Goal: Task Accomplishment & Management: Manage account settings

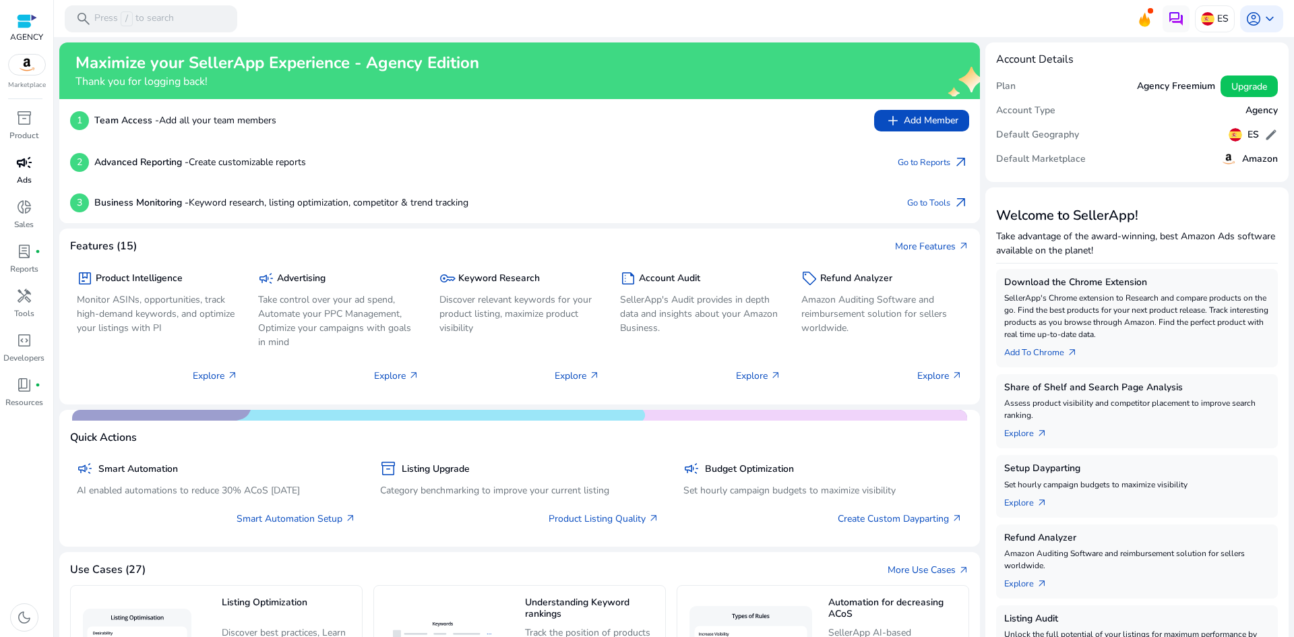
click at [26, 169] on span "campaign" at bounding box center [24, 162] width 16 height 16
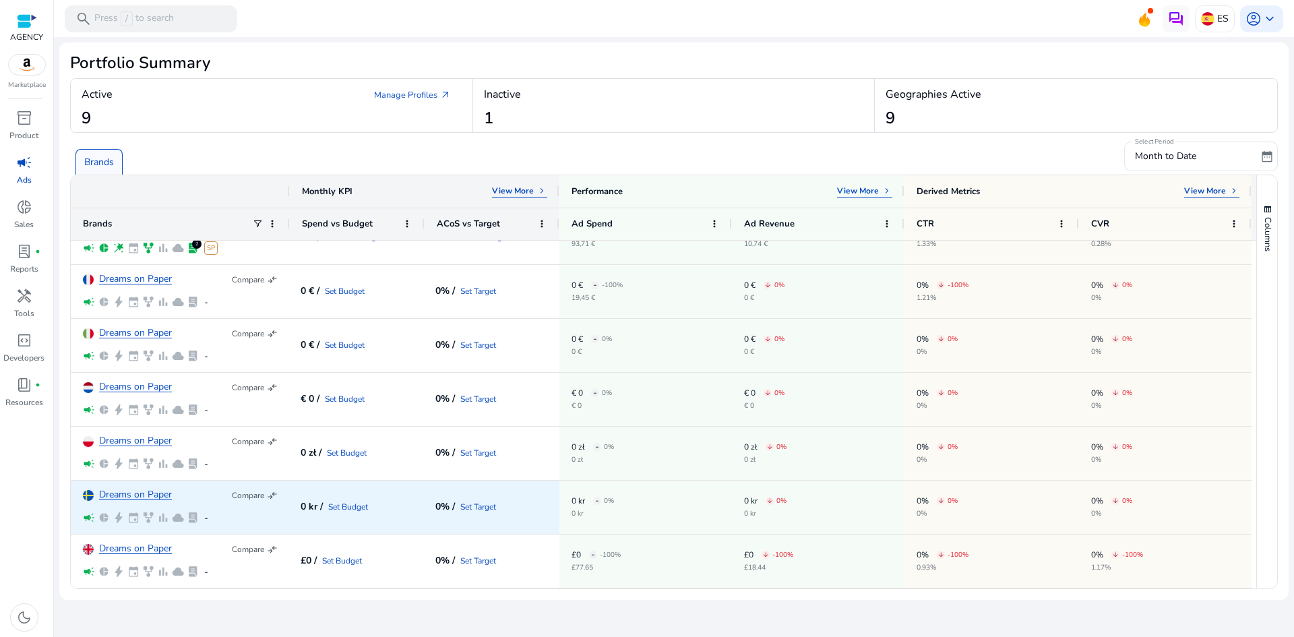
scroll to position [70, 0]
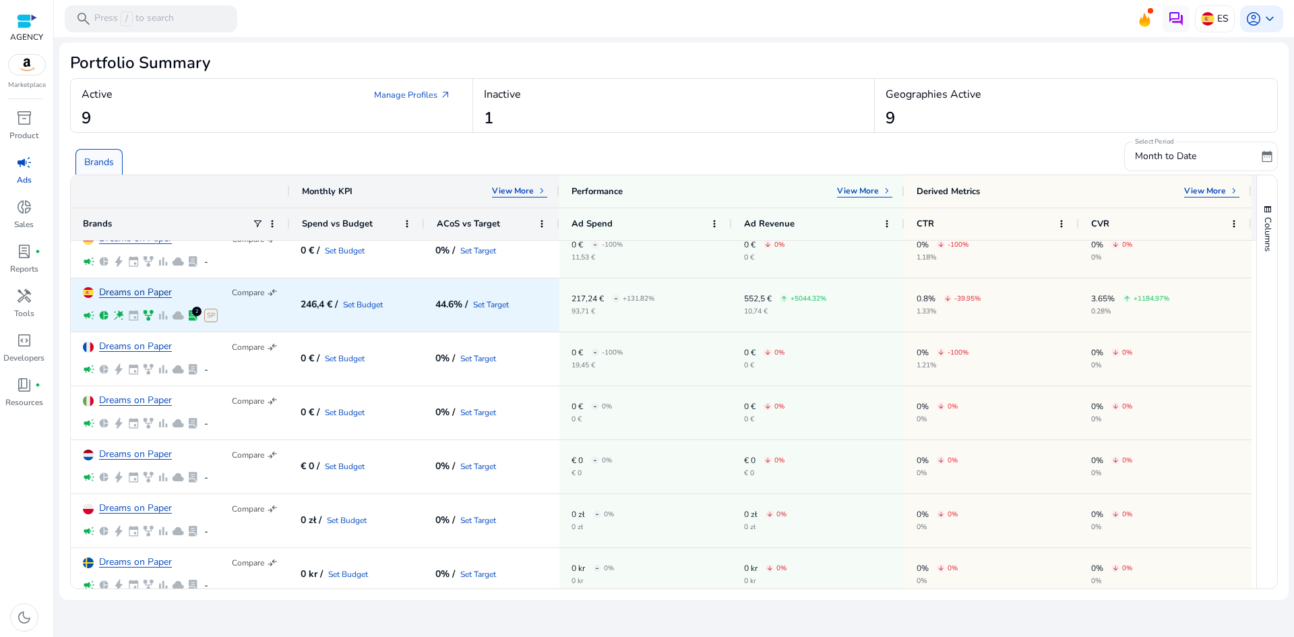
click at [142, 290] on link "Dreams on Paper" at bounding box center [135, 293] width 73 height 10
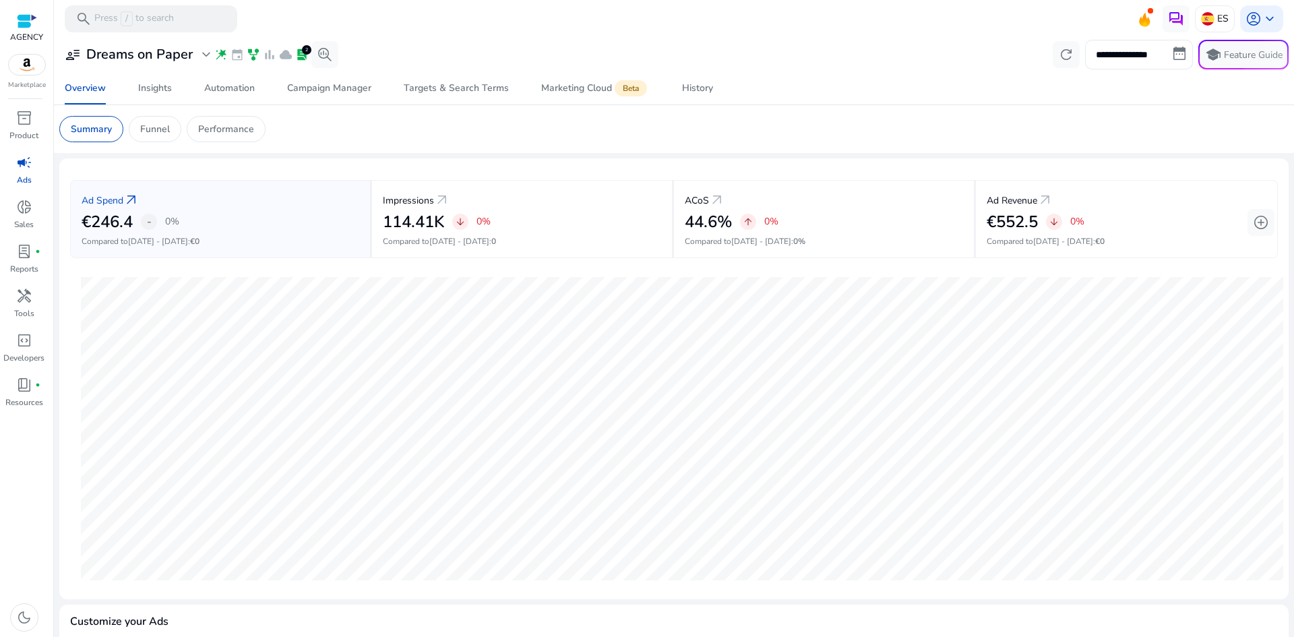
click at [1123, 59] on input "**********" at bounding box center [1139, 55] width 108 height 30
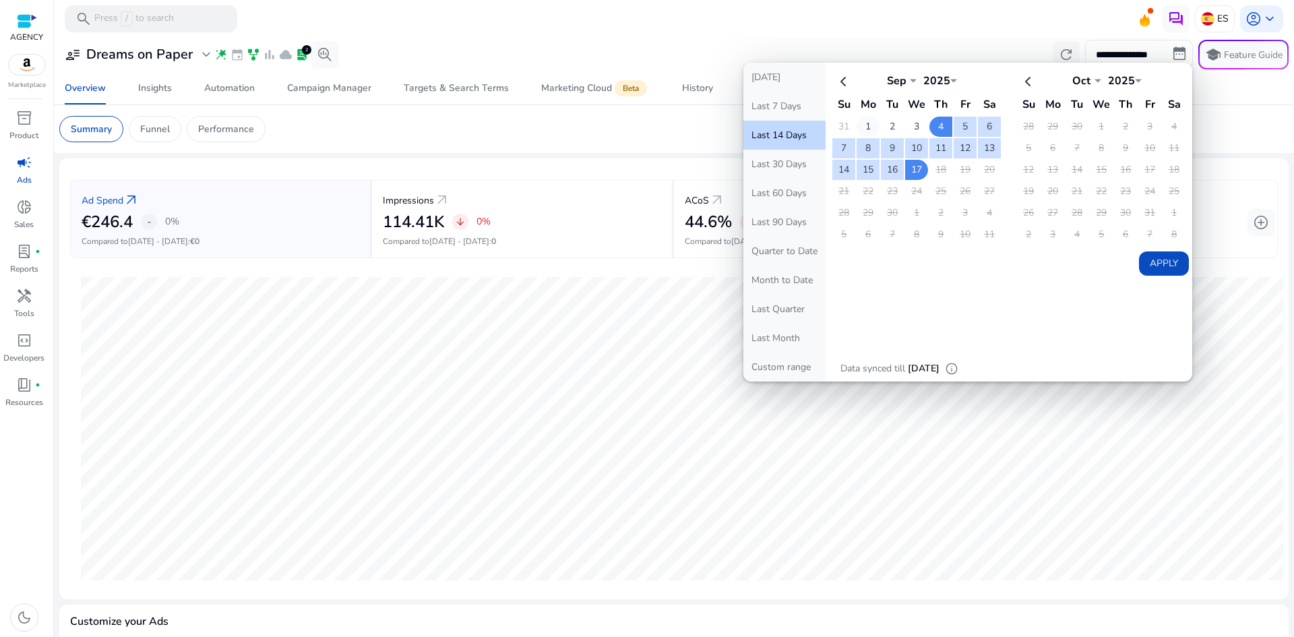
click at [857, 123] on td "1" at bounding box center [868, 127] width 23 height 20
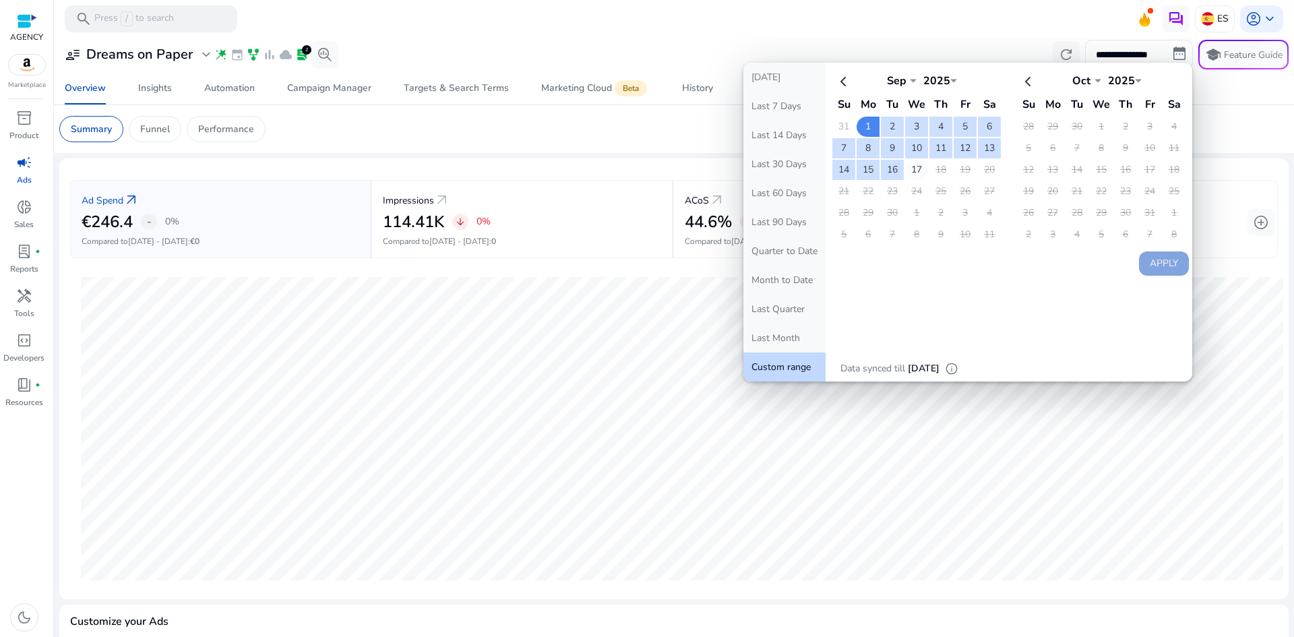
click at [913, 170] on td "17" at bounding box center [916, 170] width 23 height 20
click at [786, 280] on button "Month to Date" at bounding box center [784, 280] width 82 height 29
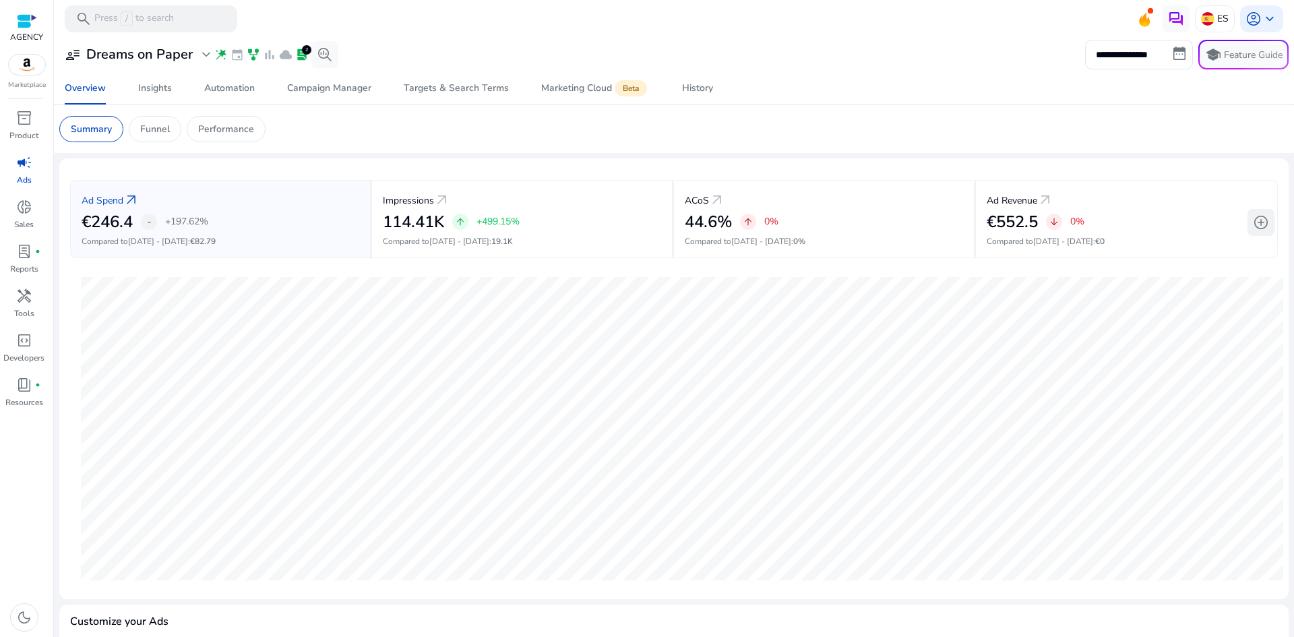
click at [1261, 214] on span "add_circle" at bounding box center [1261, 222] width 16 height 16
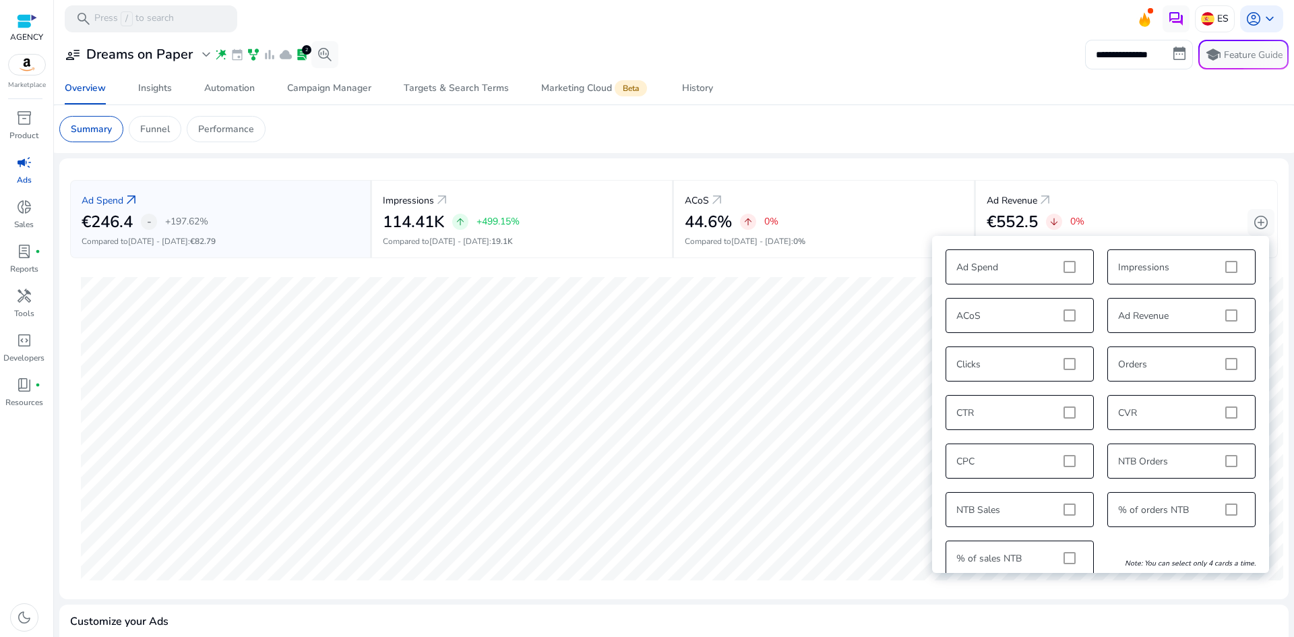
click at [1050, 270] on div "Ad Spend Impressions ACoS Ad Revenue Clicks Orders CTR CVR CPC NTB Orders NTB S…" at bounding box center [1100, 413] width 323 height 340
click at [1076, 264] on div "Ad Spend Impressions ACoS Ad Revenue Clicks Orders CTR CVR CPC NTB Orders NTB S…" at bounding box center [1100, 413] width 323 height 340
click at [1067, 266] on div "Ad Spend Impressions ACoS Ad Revenue Clicks Orders CTR CVR CPC NTB Orders NTB S…" at bounding box center [1100, 413] width 323 height 340
click at [1067, 268] on div "Ad Spend Impressions ACoS Ad Revenue Clicks Orders CTR CVR CPC NTB Orders NTB S…" at bounding box center [1100, 413] width 323 height 340
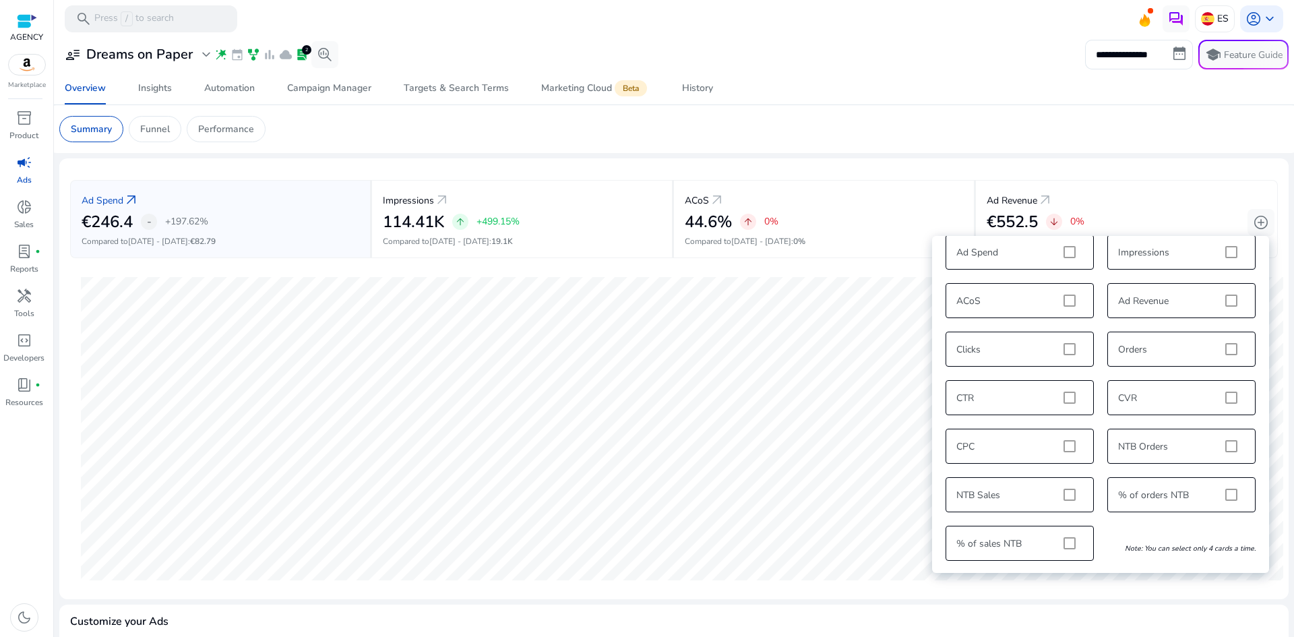
scroll to position [16, 0]
click at [790, 227] on div "44.6% arrow_upward 0%" at bounding box center [824, 222] width 278 height 20
drag, startPoint x: 1031, startPoint y: 214, endPoint x: 936, endPoint y: 228, distance: 96.1
click at [936, 228] on div "Ad Spend arrow_outward €246.4 - +197.62% Compared to [DATE] - [DATE] : €82.79 I…" at bounding box center [674, 219] width 1208 height 78
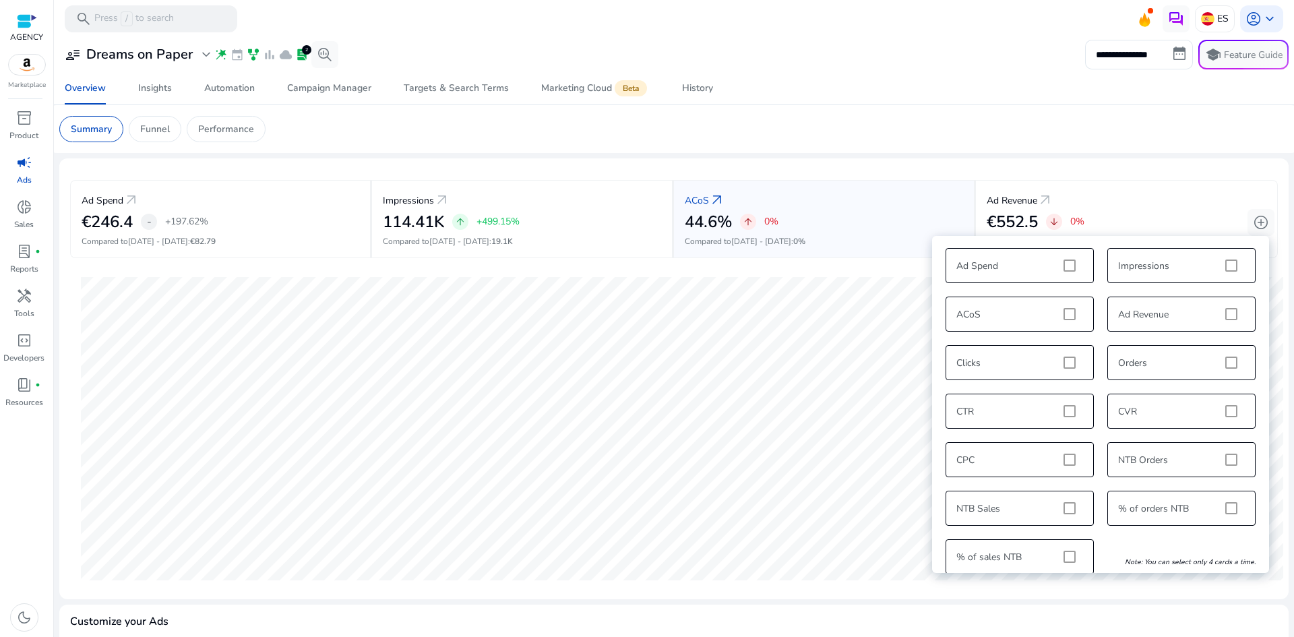
scroll to position [0, 0]
click at [1132, 196] on div "Ad Revenue arrow_outward" at bounding box center [1127, 199] width 280 height 25
click at [719, 228] on h2 "44.6%" at bounding box center [708, 222] width 47 height 20
click at [838, 157] on div "**********" at bounding box center [673, 490] width 1229 height 906
click at [1255, 227] on span "add_circle" at bounding box center [1261, 222] width 16 height 16
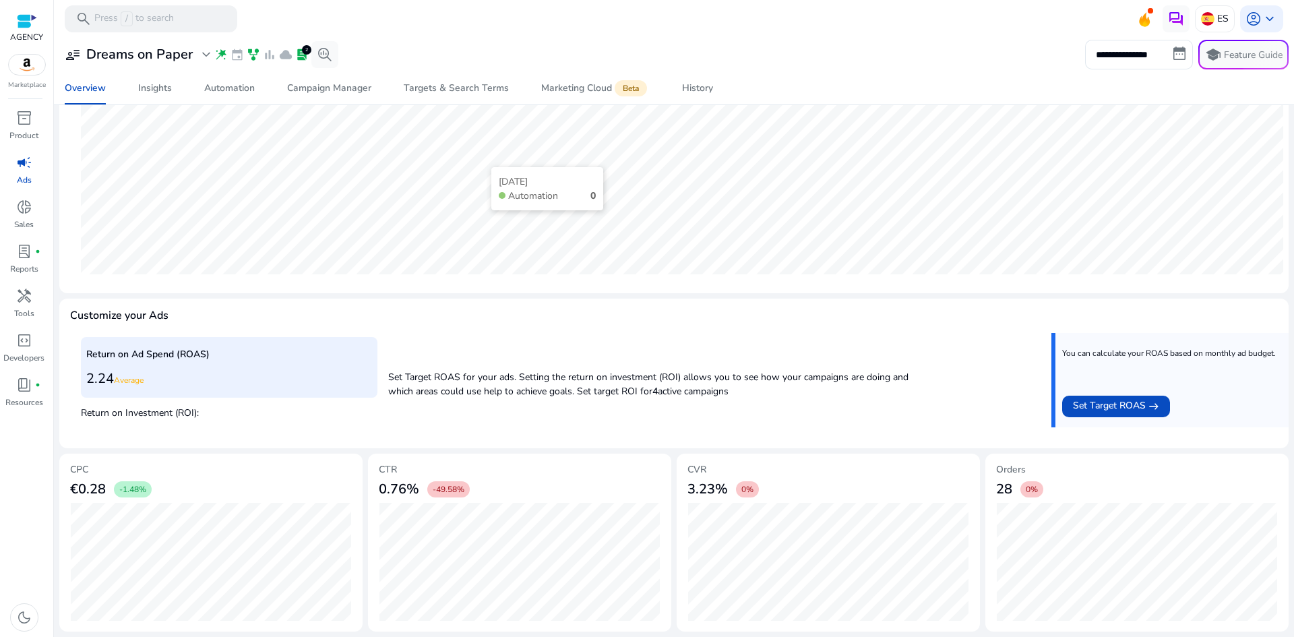
scroll to position [239, 0]
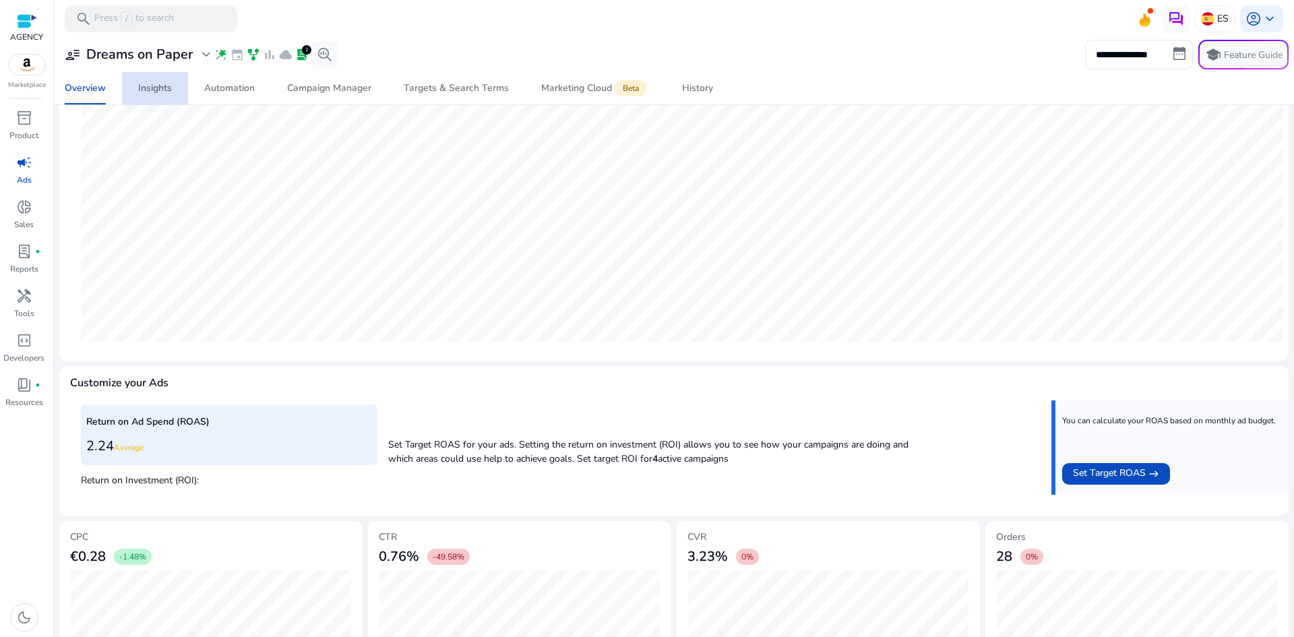
click at [150, 98] on span "Insights" at bounding box center [155, 88] width 34 height 32
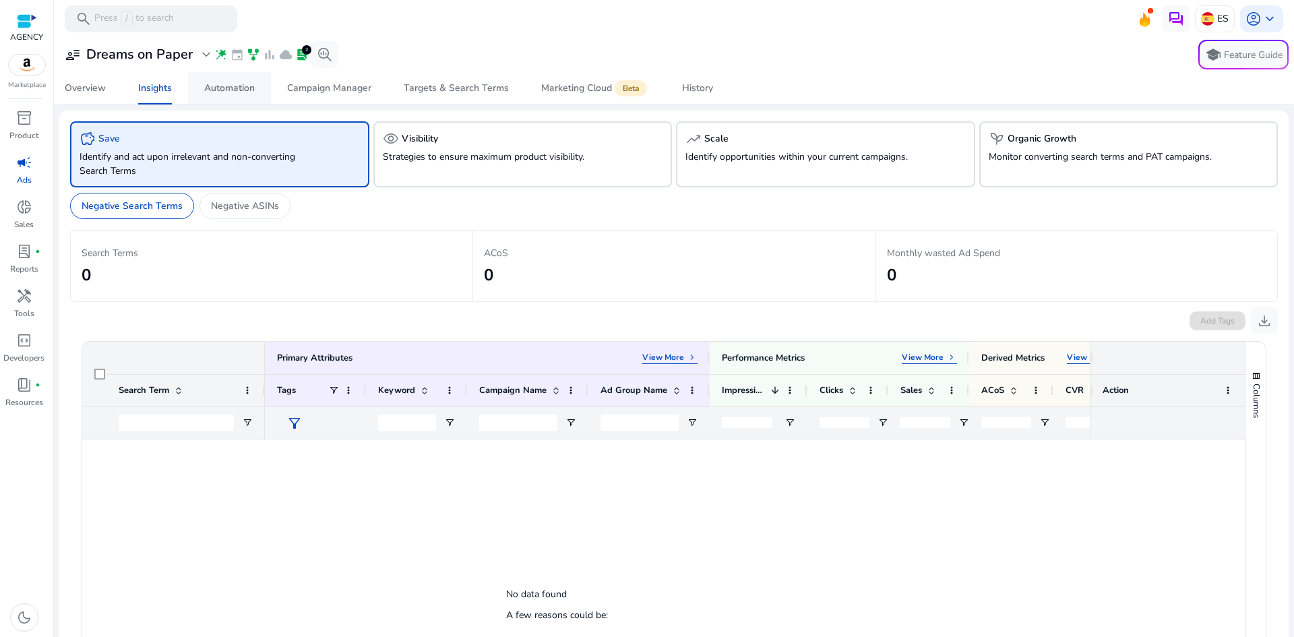
click at [246, 93] on div "Automation" at bounding box center [229, 88] width 51 height 9
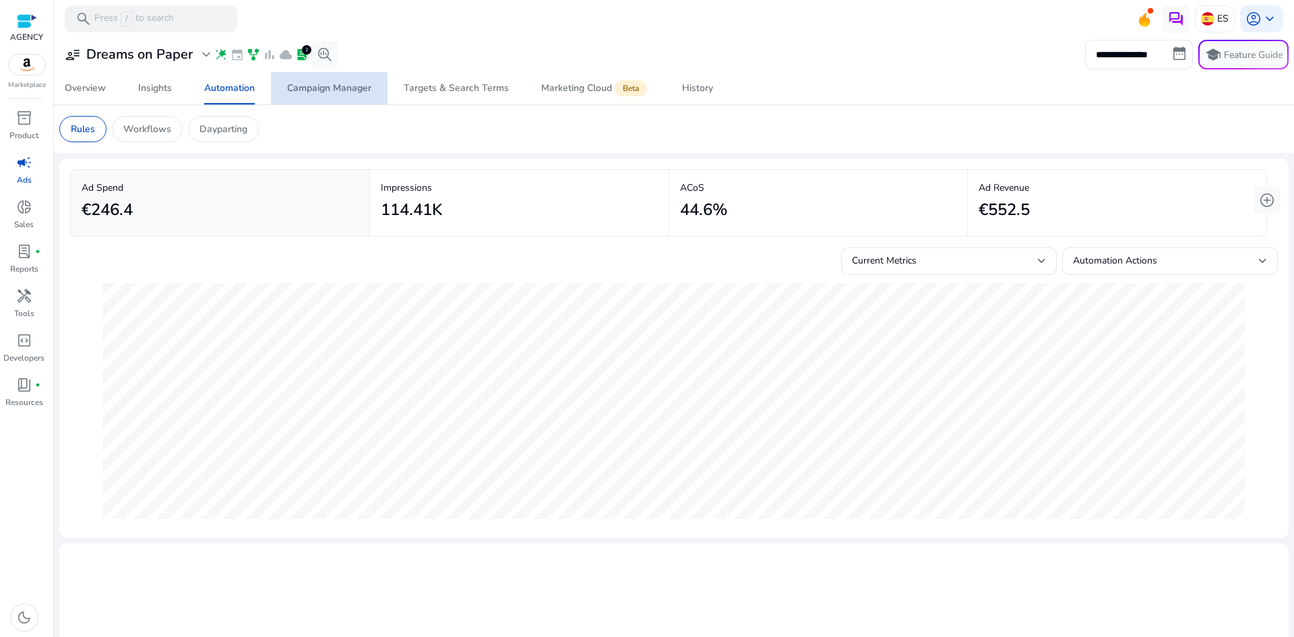
click at [346, 90] on div "Campaign Manager" at bounding box center [329, 88] width 84 height 9
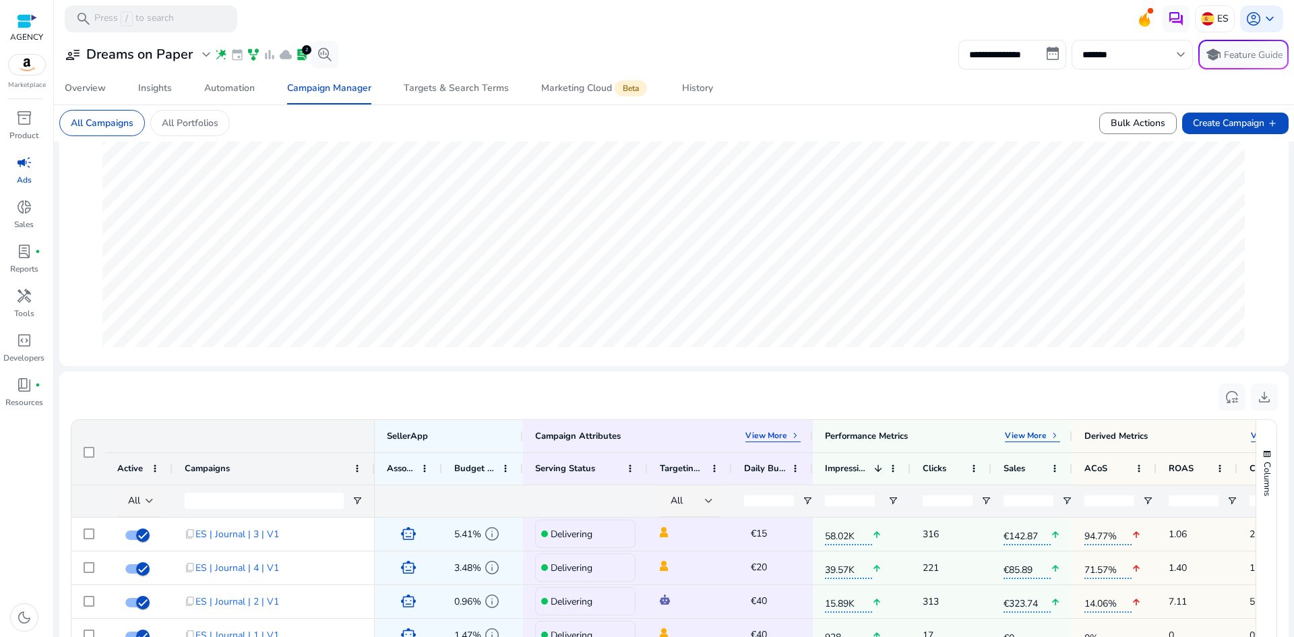
scroll to position [337, 0]
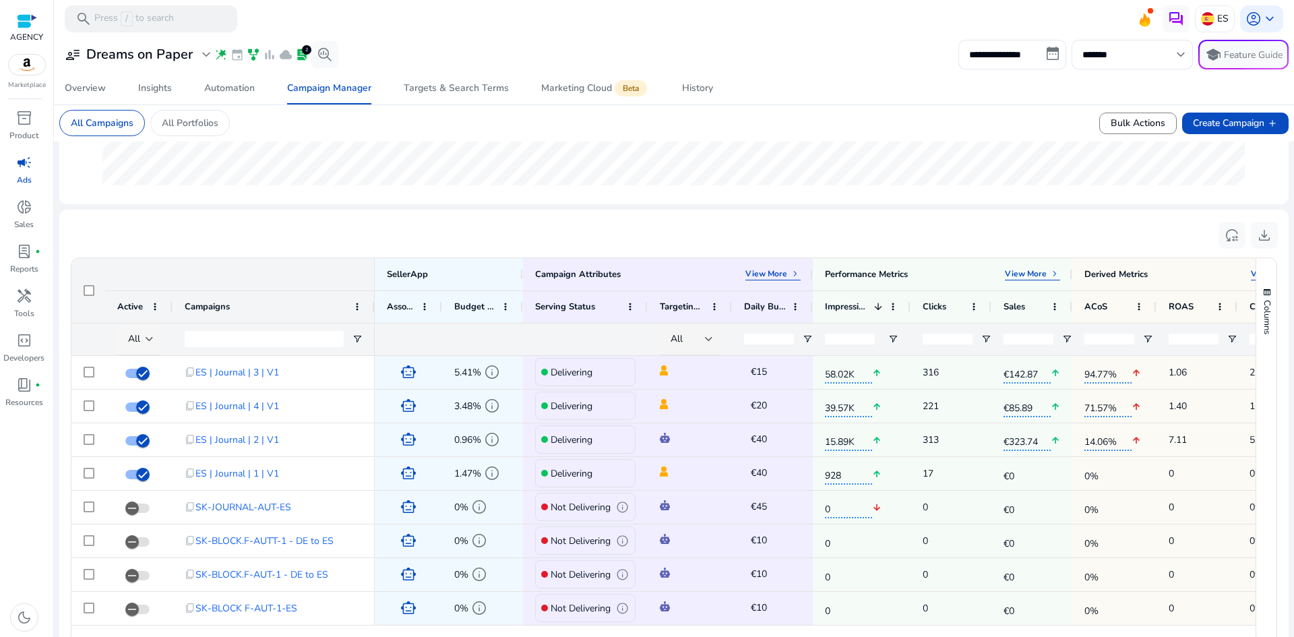
click at [148, 339] on div at bounding box center [150, 338] width 8 height 5
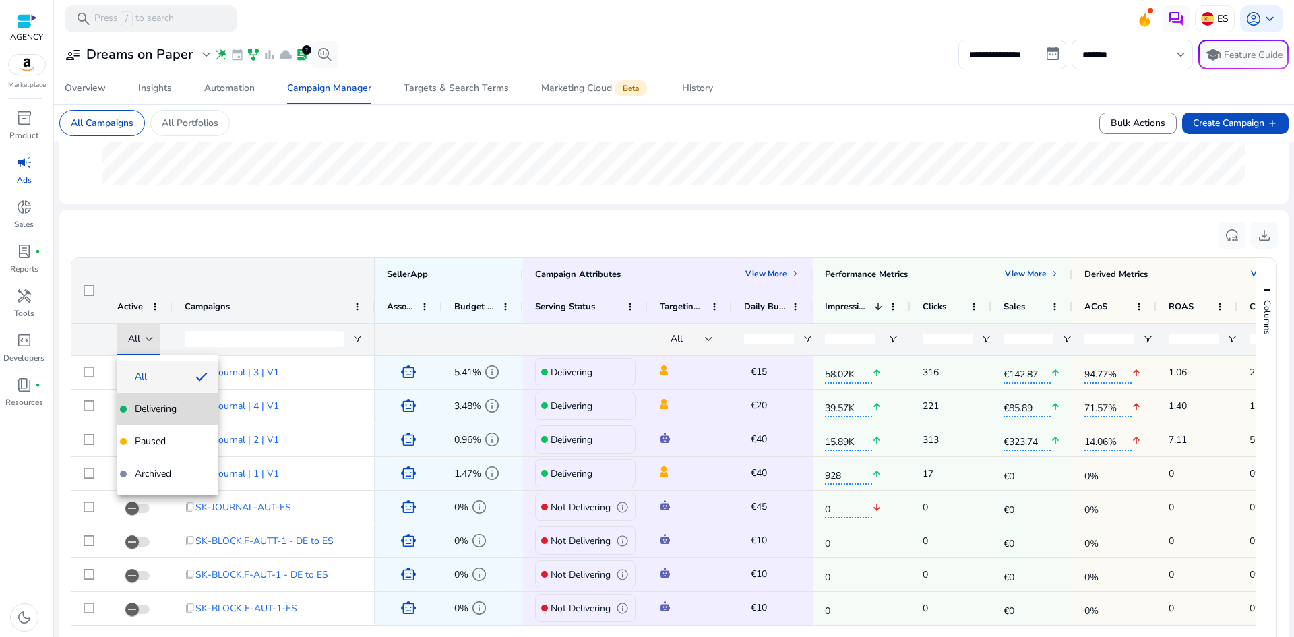
click at [180, 410] on span "Delivering" at bounding box center [168, 408] width 80 height 13
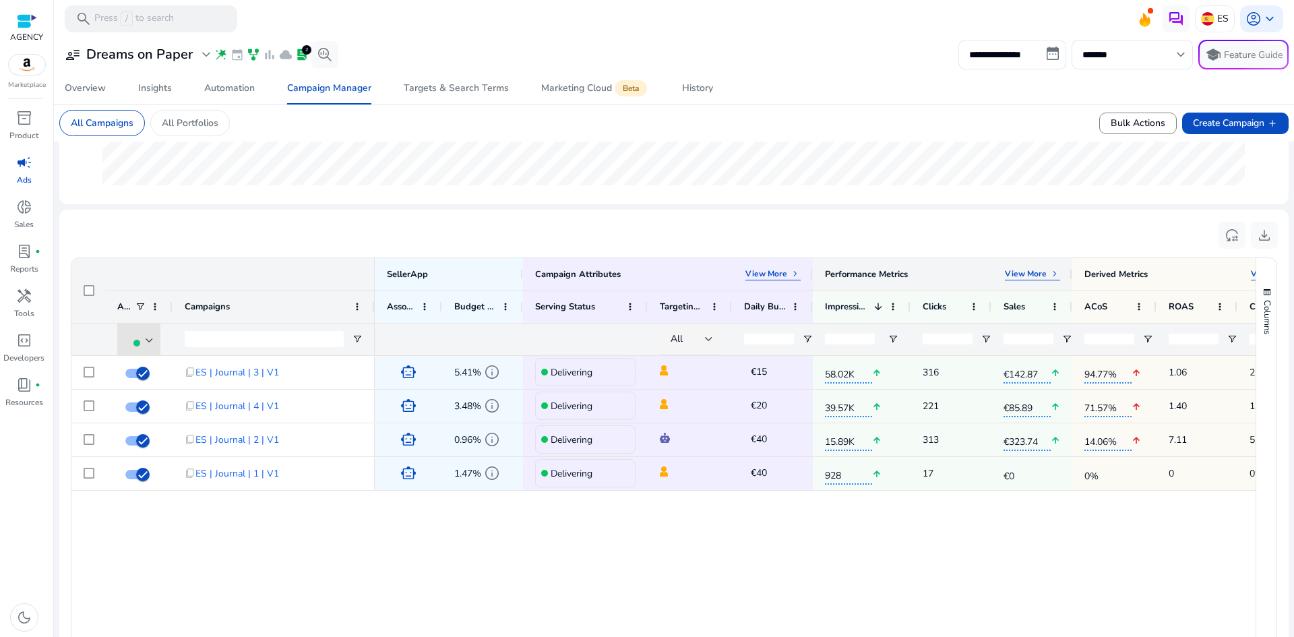
click at [1041, 283] on div "Performance Metrics View More keyboard_arrow_right" at bounding box center [942, 274] width 259 height 32
click at [1036, 272] on p "View More" at bounding box center [1026, 273] width 42 height 11
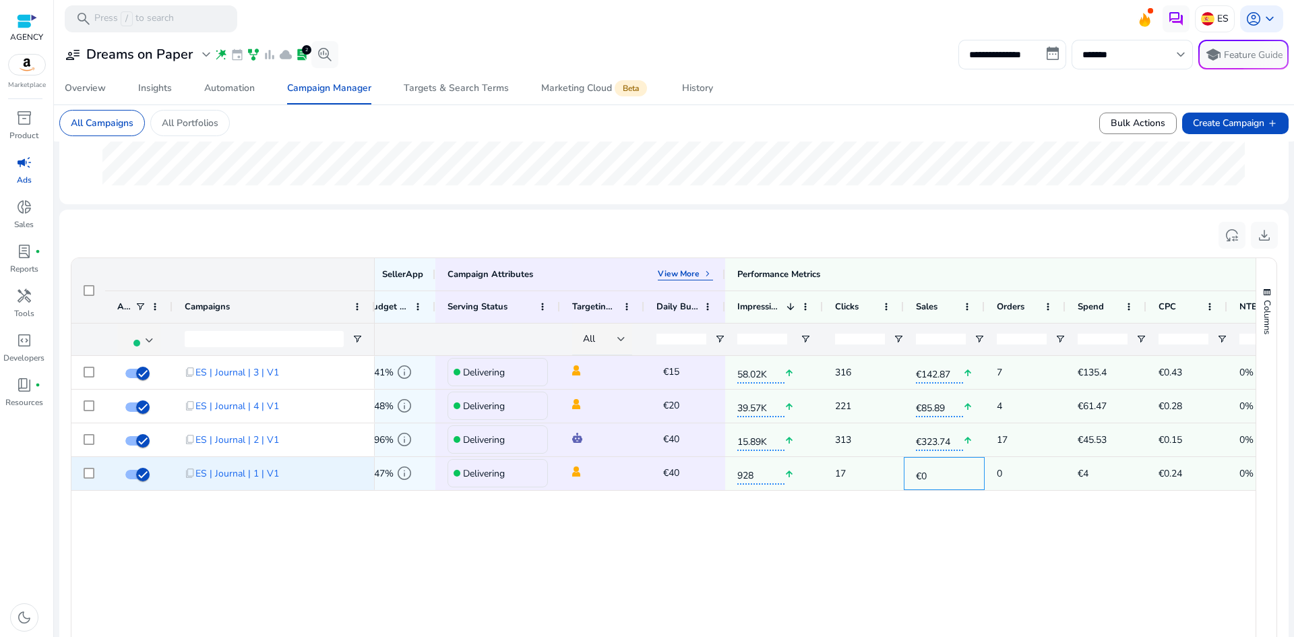
scroll to position [0, 0]
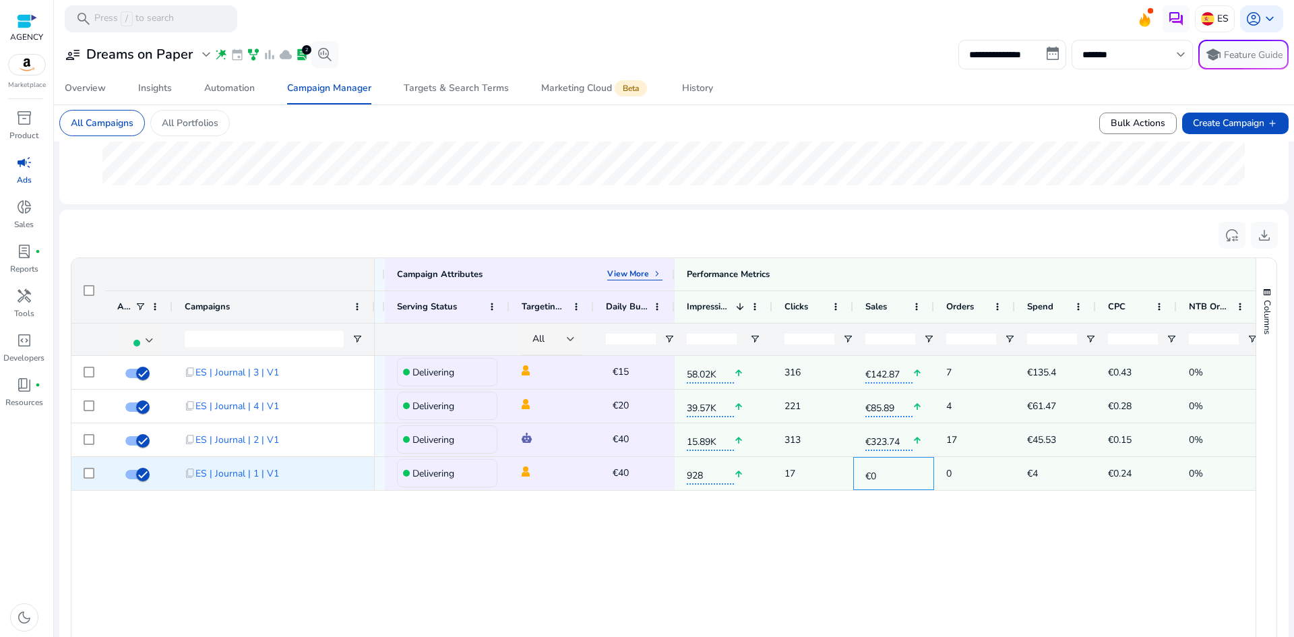
drag, startPoint x: 1053, startPoint y: 461, endPoint x: 1114, endPoint y: 468, distance: 61.7
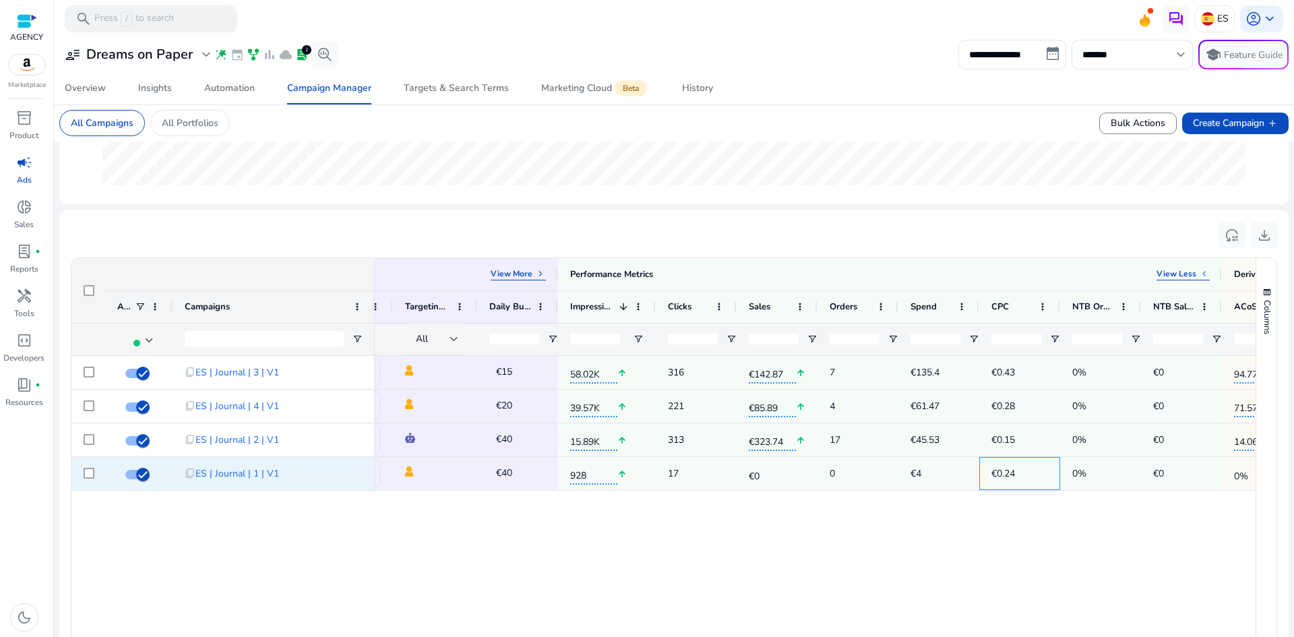
drag, startPoint x: 1082, startPoint y: 470, endPoint x: 1138, endPoint y: 474, distance: 55.4
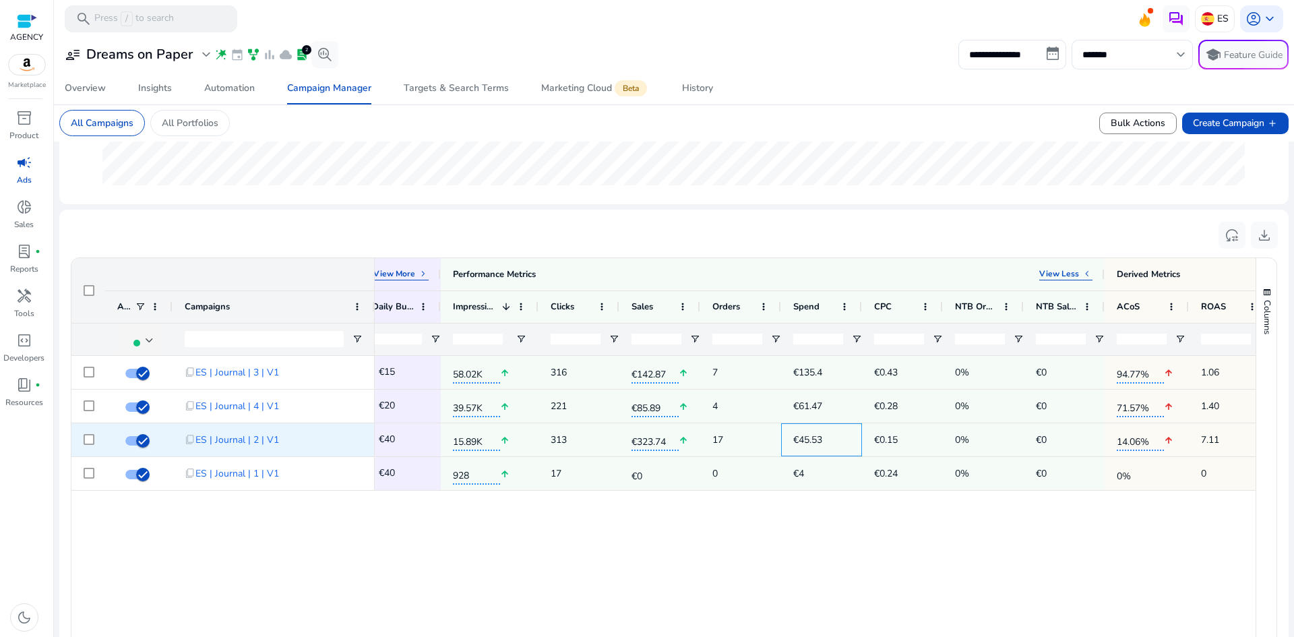
drag, startPoint x: 938, startPoint y: 447, endPoint x: 983, endPoint y: 452, distance: 45.5
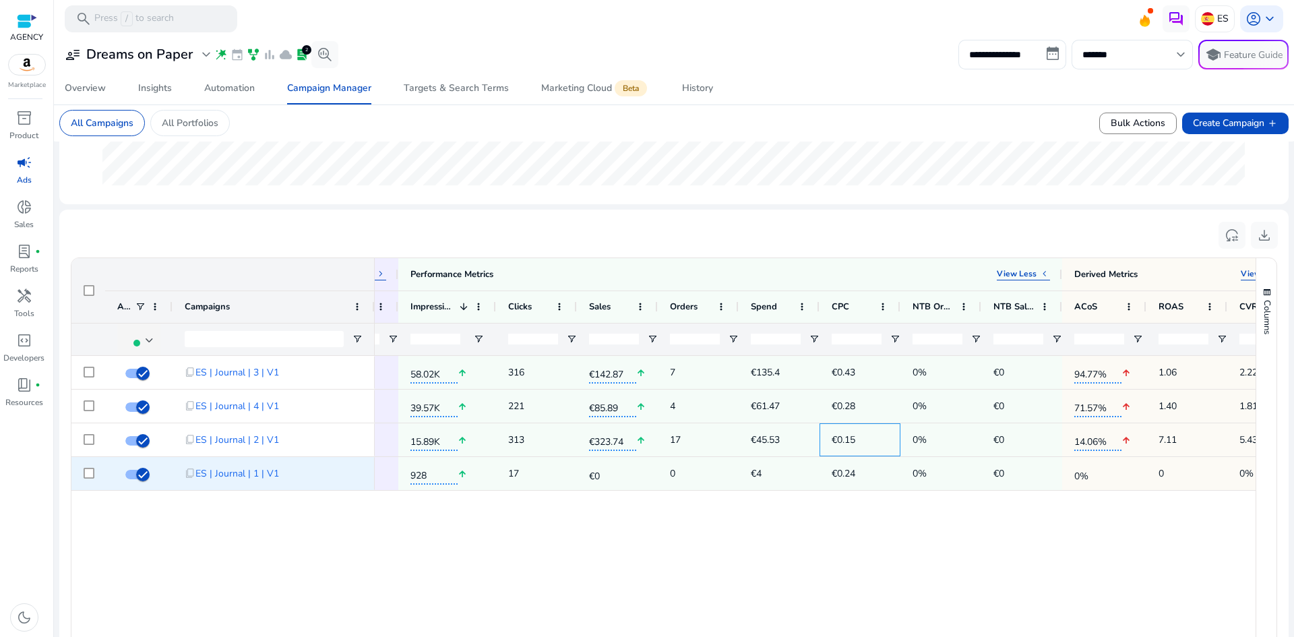
drag, startPoint x: 896, startPoint y: 456, endPoint x: 926, endPoint y: 456, distance: 29.7
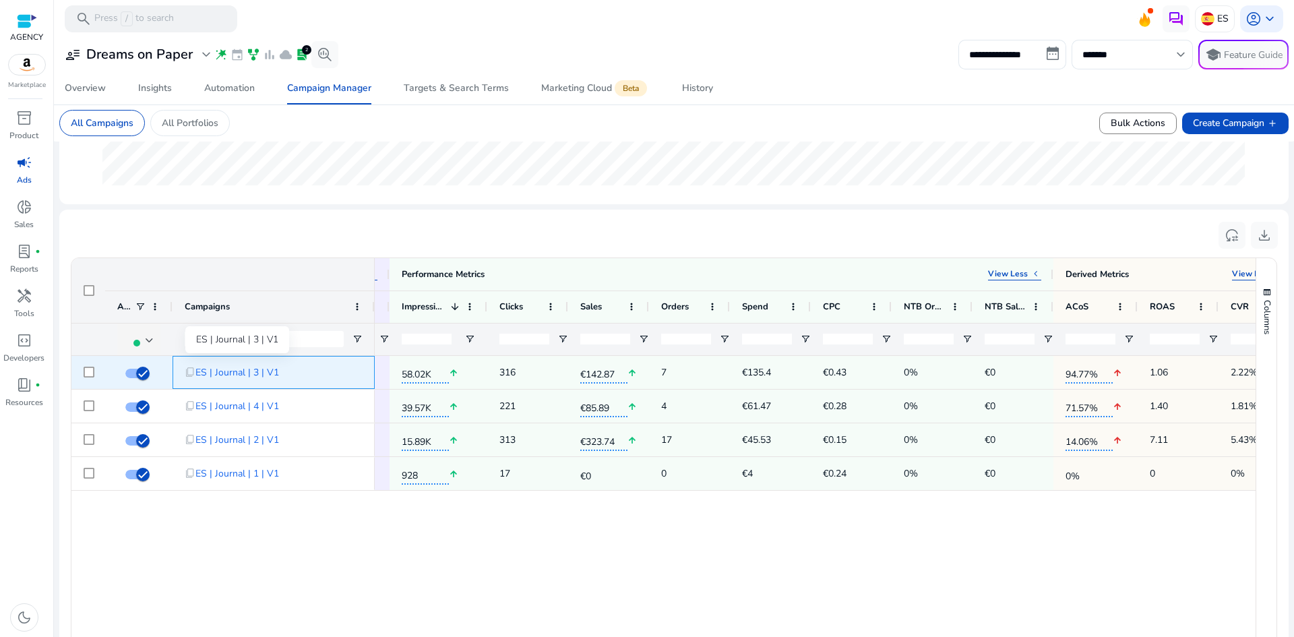
click at [253, 374] on span "ES | Journal | 3 | V1" at bounding box center [237, 373] width 84 height 28
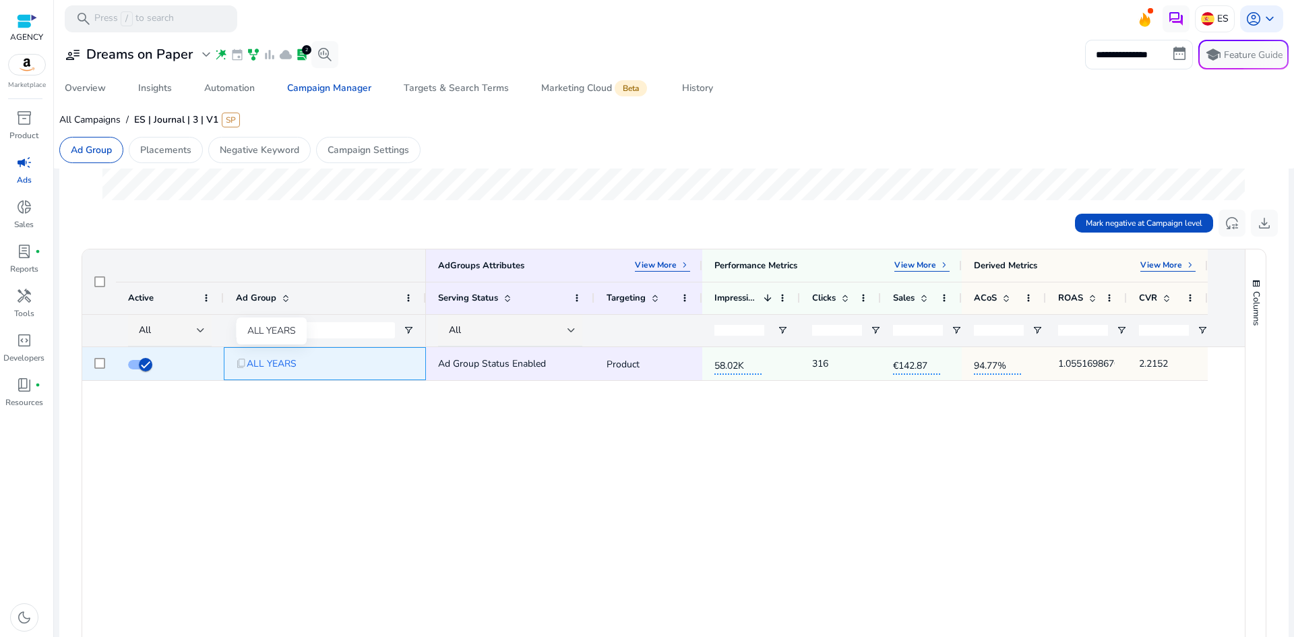
click at [275, 365] on span "ALL YEARS" at bounding box center [272, 364] width 50 height 28
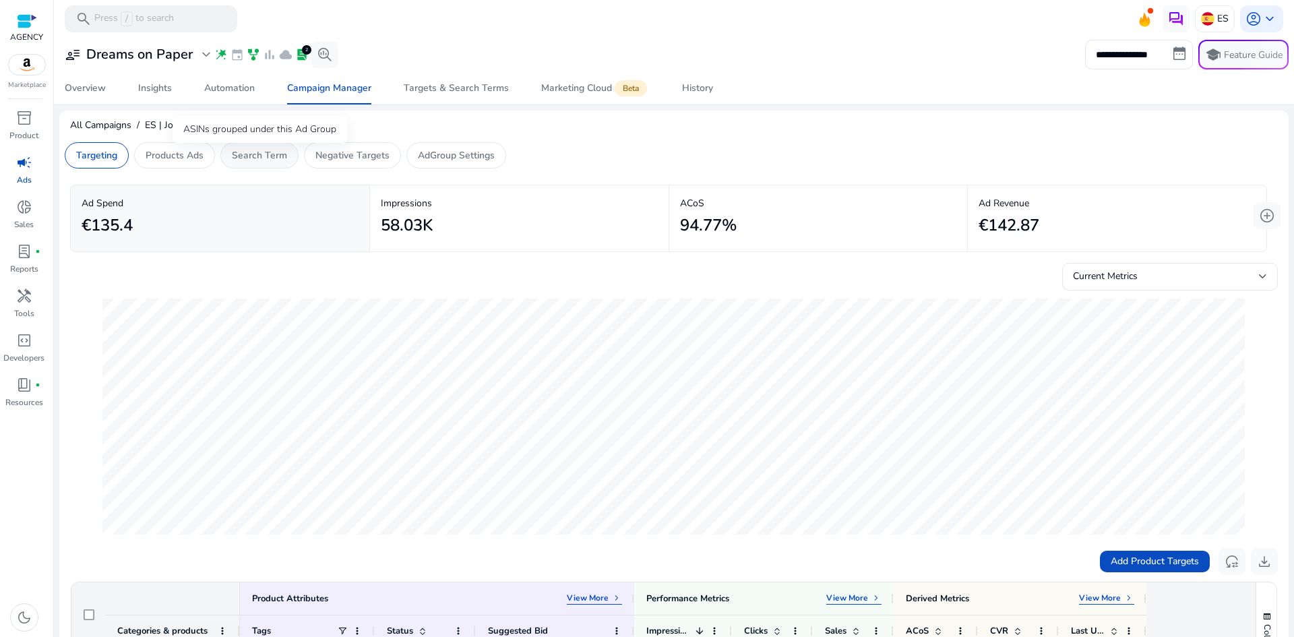
click at [255, 156] on p "Search Term" at bounding box center [259, 155] width 55 height 14
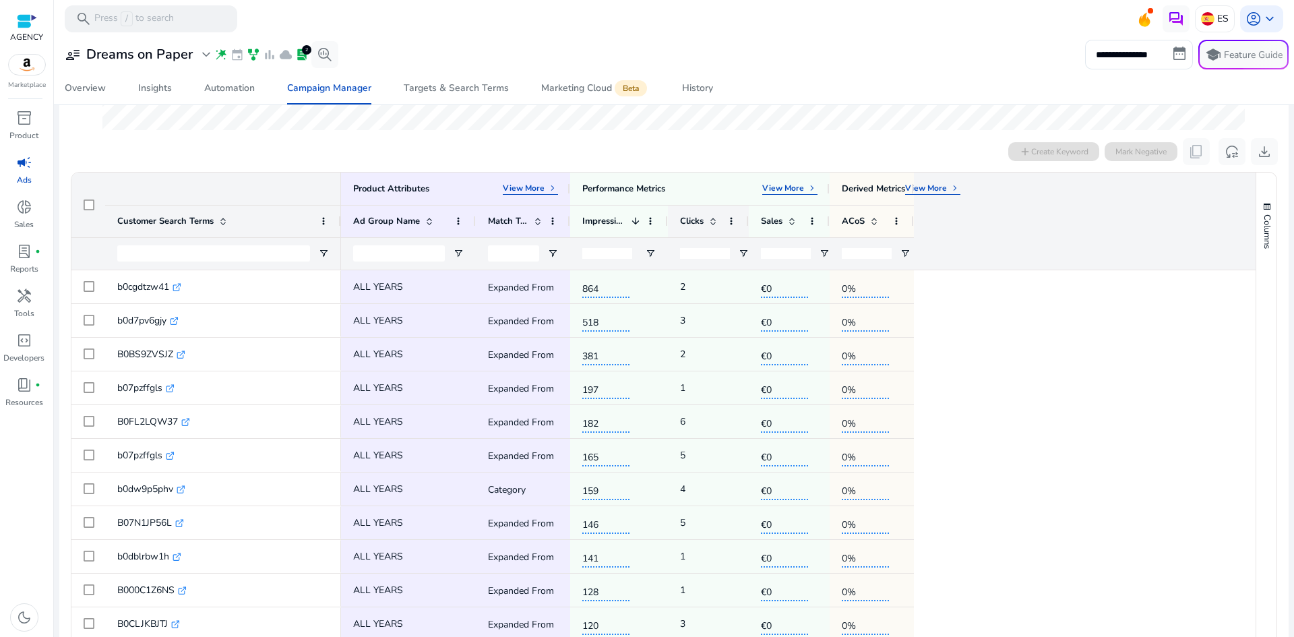
click at [692, 224] on span "Clicks" at bounding box center [692, 221] width 24 height 12
click at [692, 221] on span "Clicks" at bounding box center [692, 221] width 24 height 12
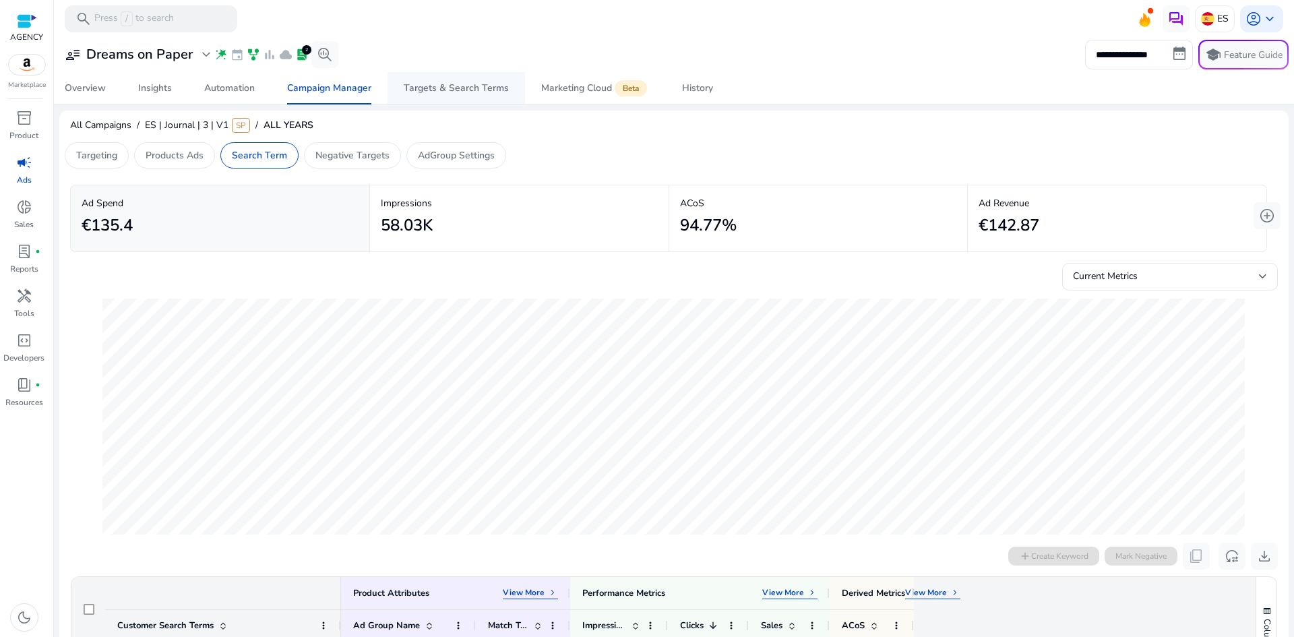
click at [483, 89] on div "Targets & Search Terms" at bounding box center [456, 88] width 105 height 9
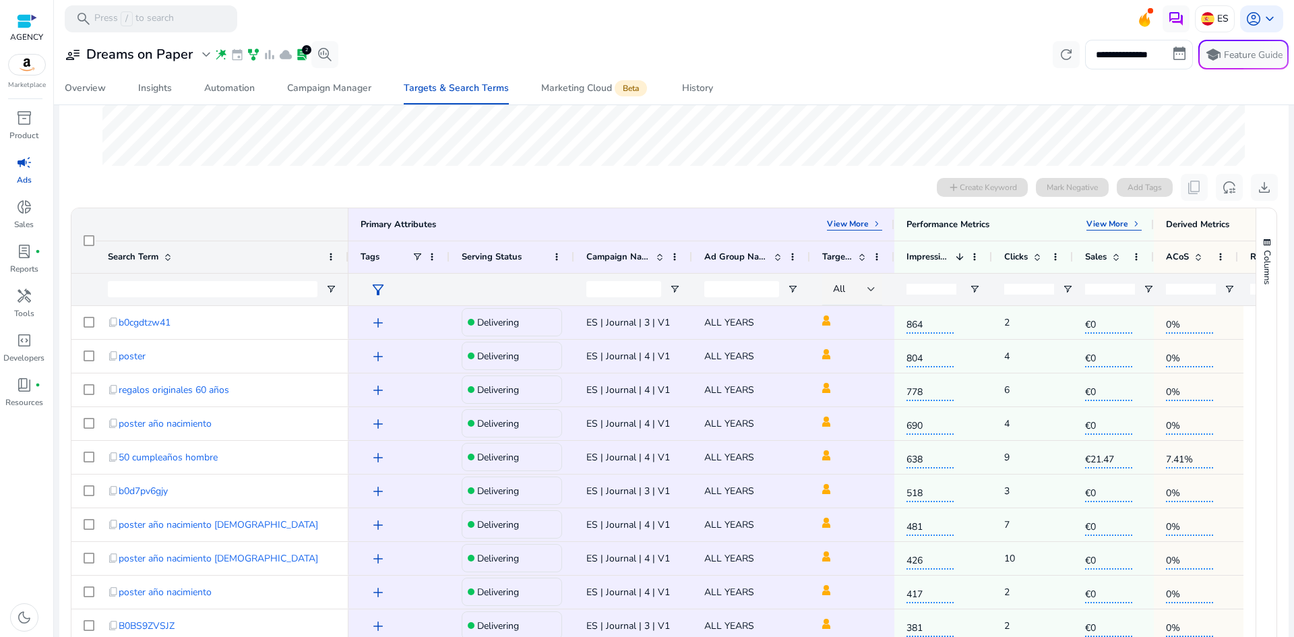
click at [21, 166] on span "campaign" at bounding box center [24, 162] width 16 height 16
